Goal: Check status: Check status

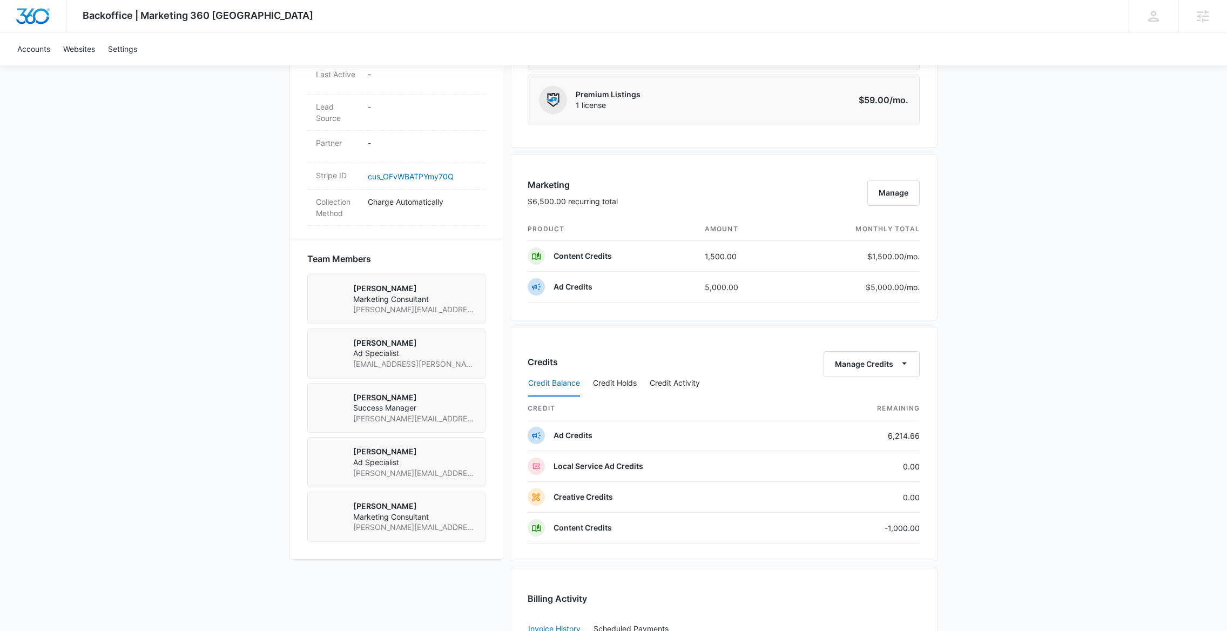
scroll to position [625, 0]
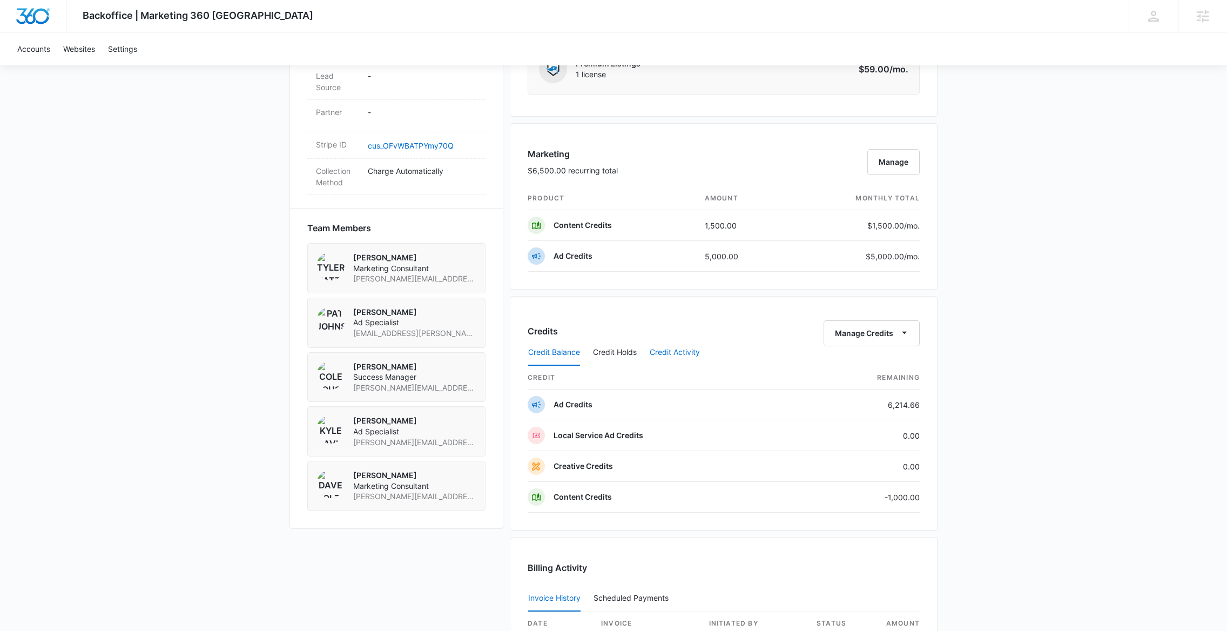
click at [667, 354] on button "Credit Activity" at bounding box center [675, 353] width 50 height 26
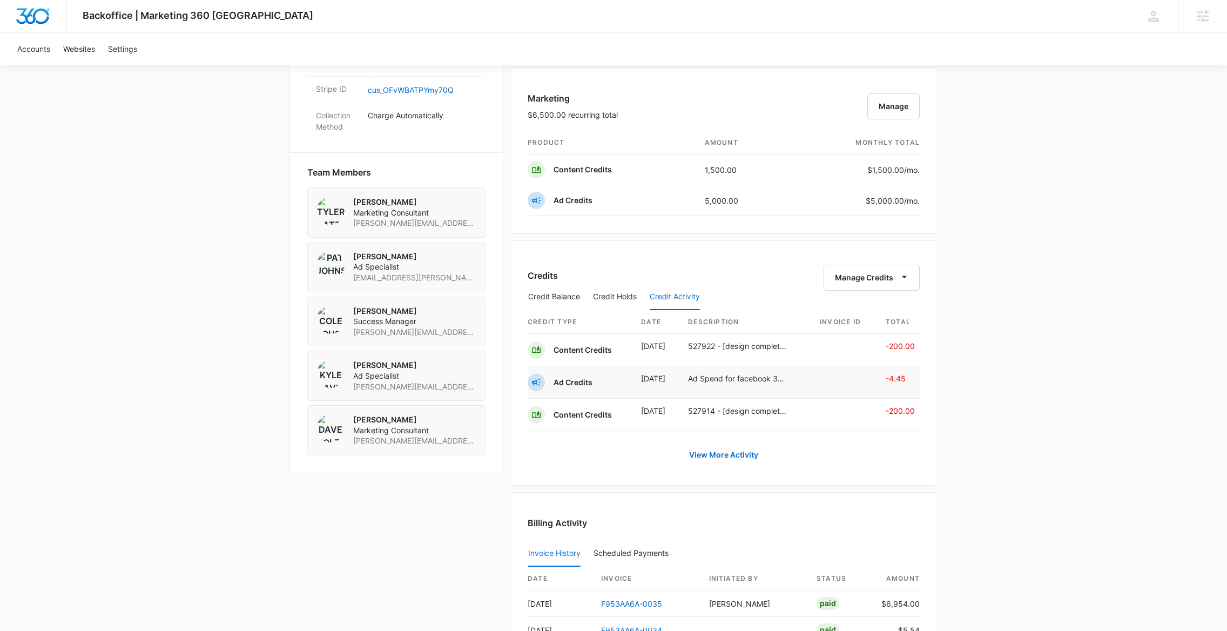
scroll to position [683, 0]
click at [732, 458] on link "View More Activity" at bounding box center [723, 453] width 91 height 26
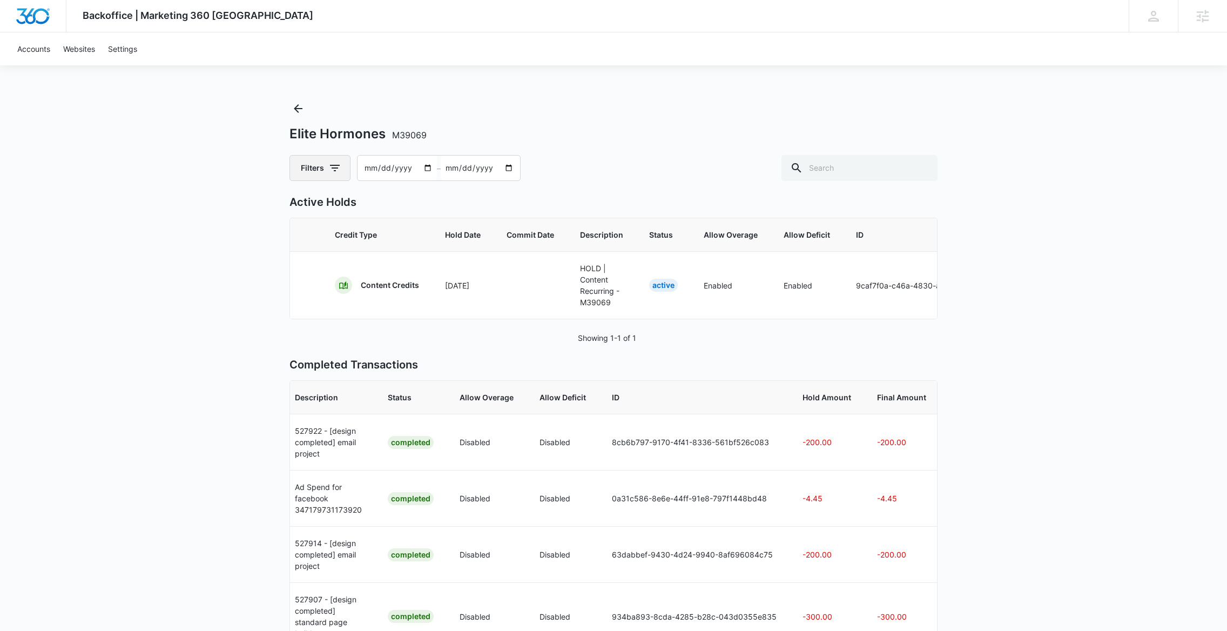
click at [326, 166] on button "Filters" at bounding box center [320, 168] width 61 height 26
click at [324, 257] on label "Content Credits" at bounding box center [365, 257] width 124 height 11
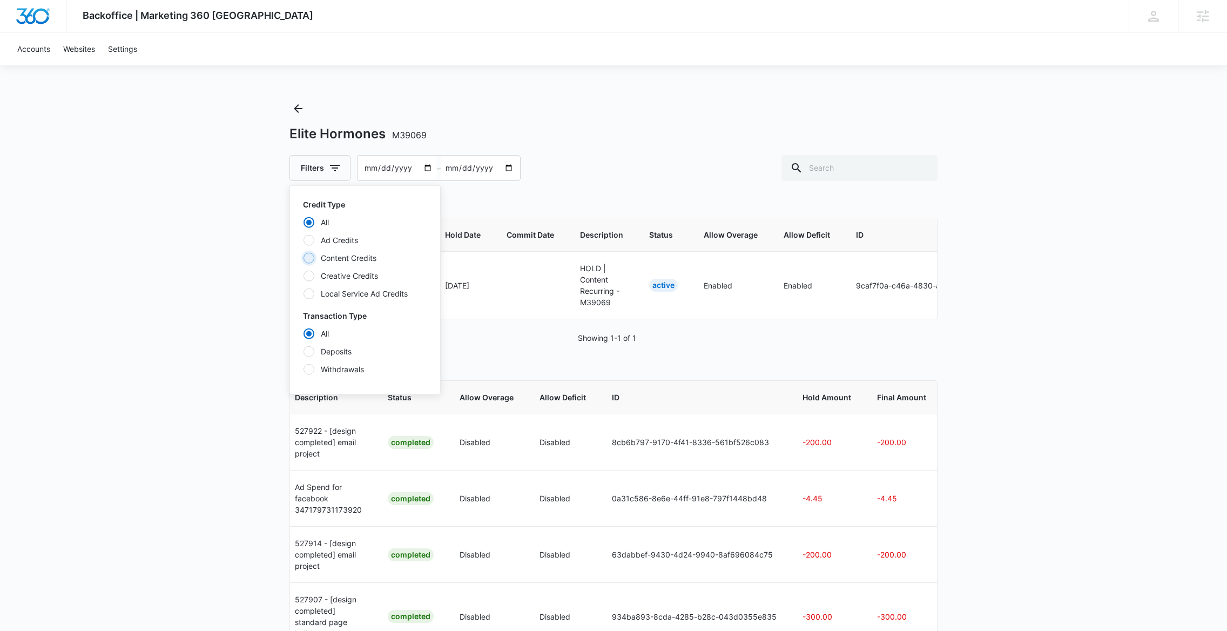
click at [304, 258] on input "Content Credits" at bounding box center [303, 258] width 1 height 1
radio input "false"
radio input "true"
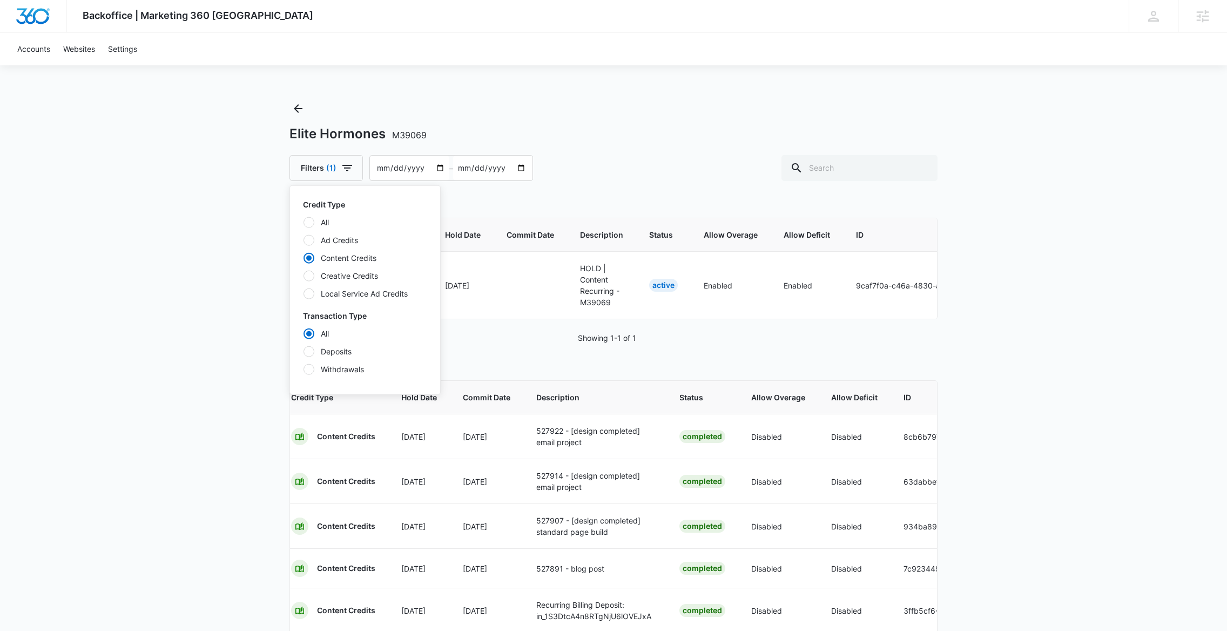
click at [731, 162] on div "Filters (1) Credit Type All Ad Credits Content Credits Creative Credits Local S…" at bounding box center [614, 168] width 648 height 26
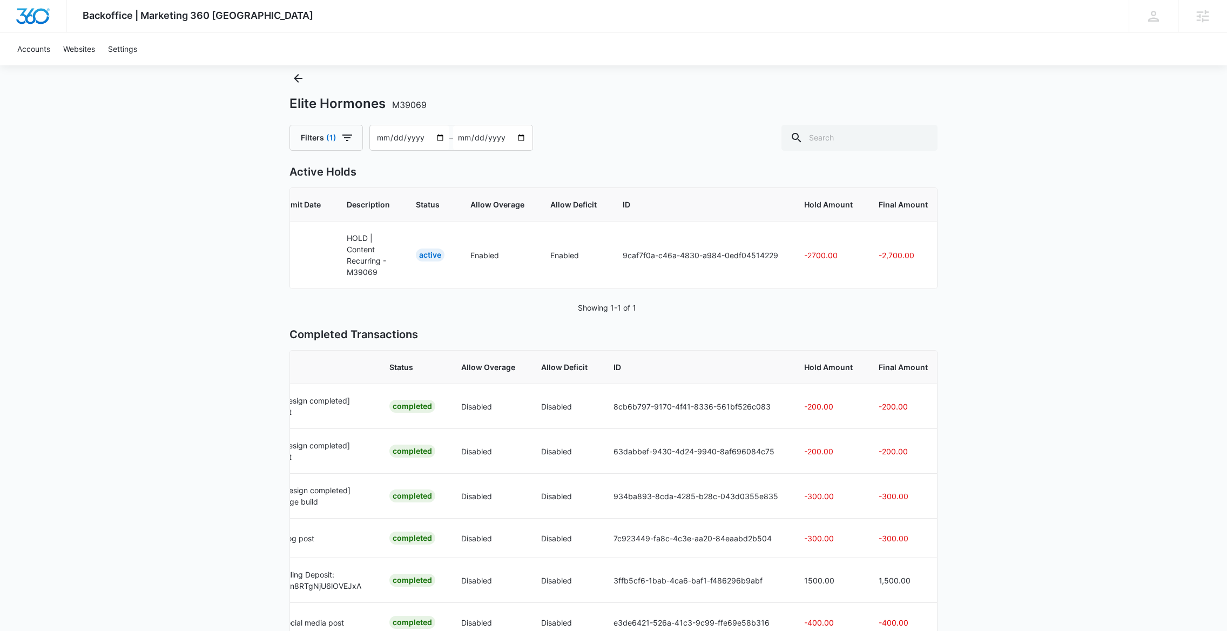
scroll to position [0, 334]
